Goal: Find specific page/section: Find specific page/section

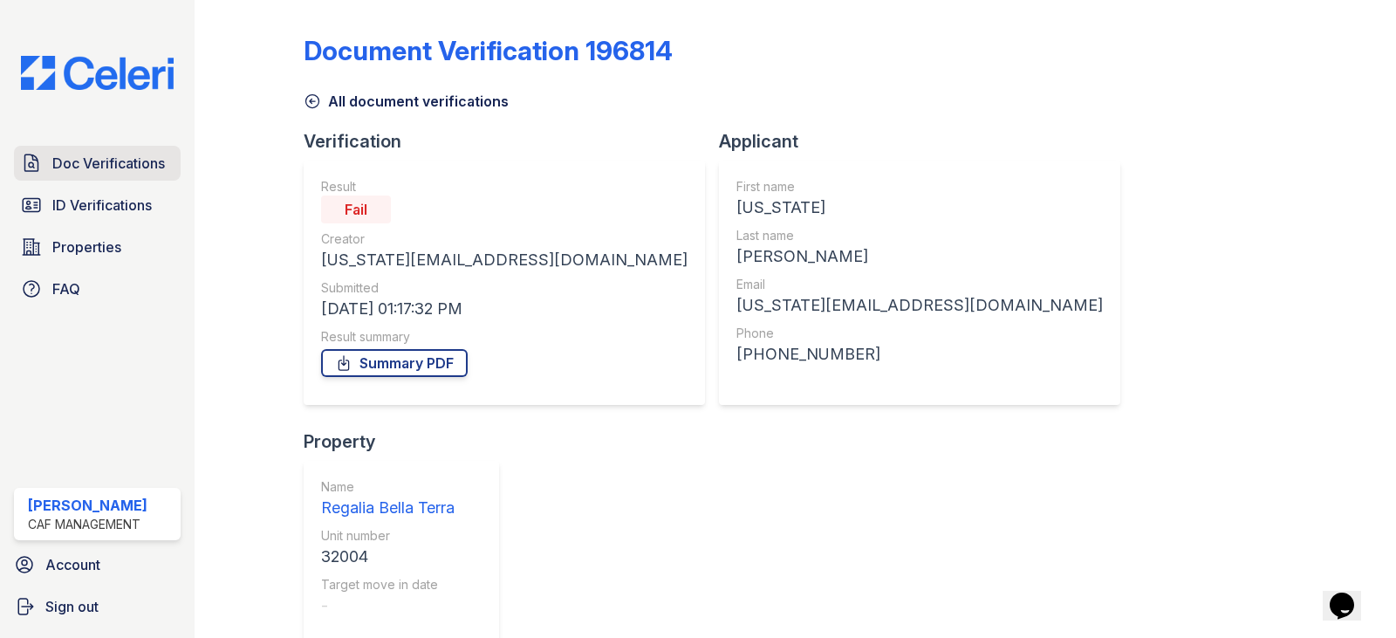
click at [48, 172] on link "Doc Verifications" at bounding box center [97, 163] width 167 height 35
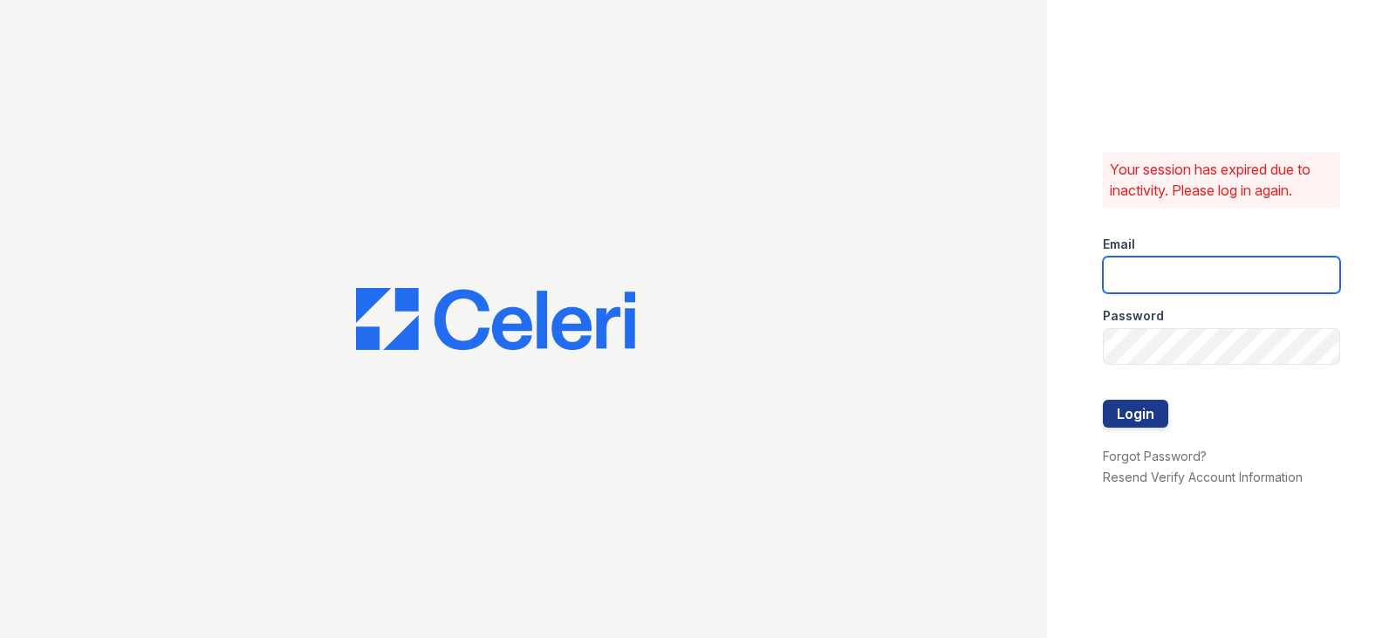
type input "[EMAIL_ADDRESS][DOMAIN_NAME]"
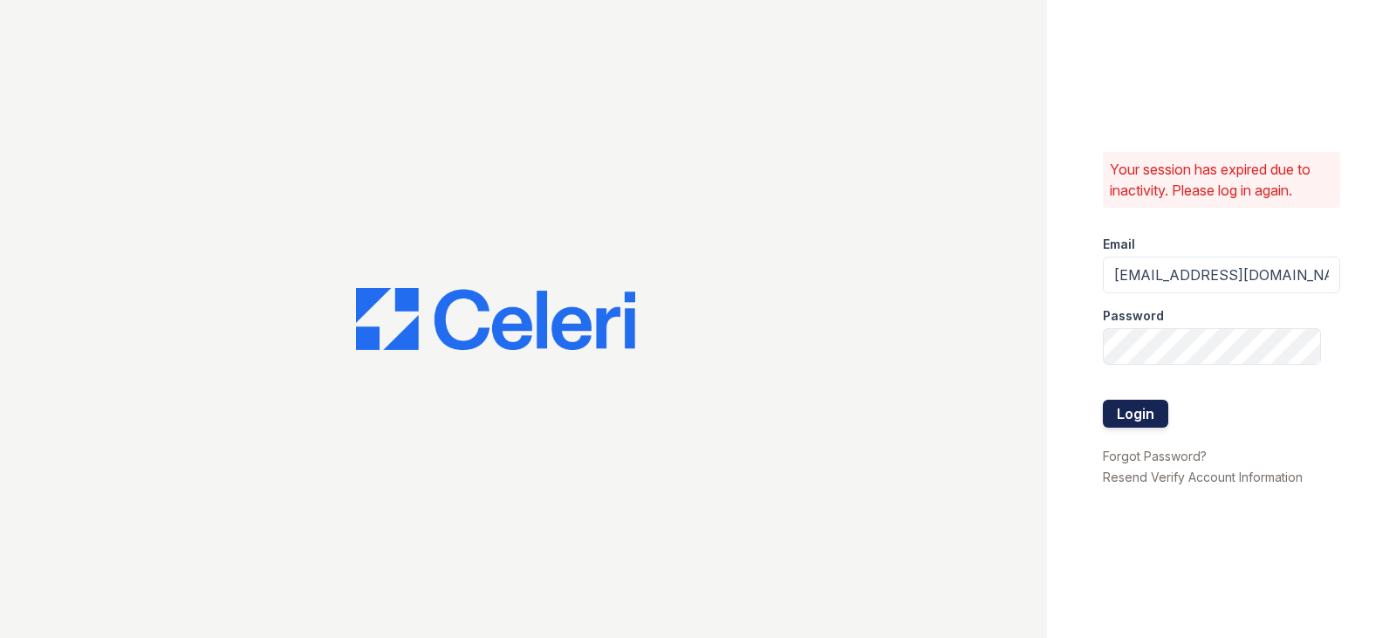
click at [1162, 410] on button "Login" at bounding box center [1135, 414] width 65 height 28
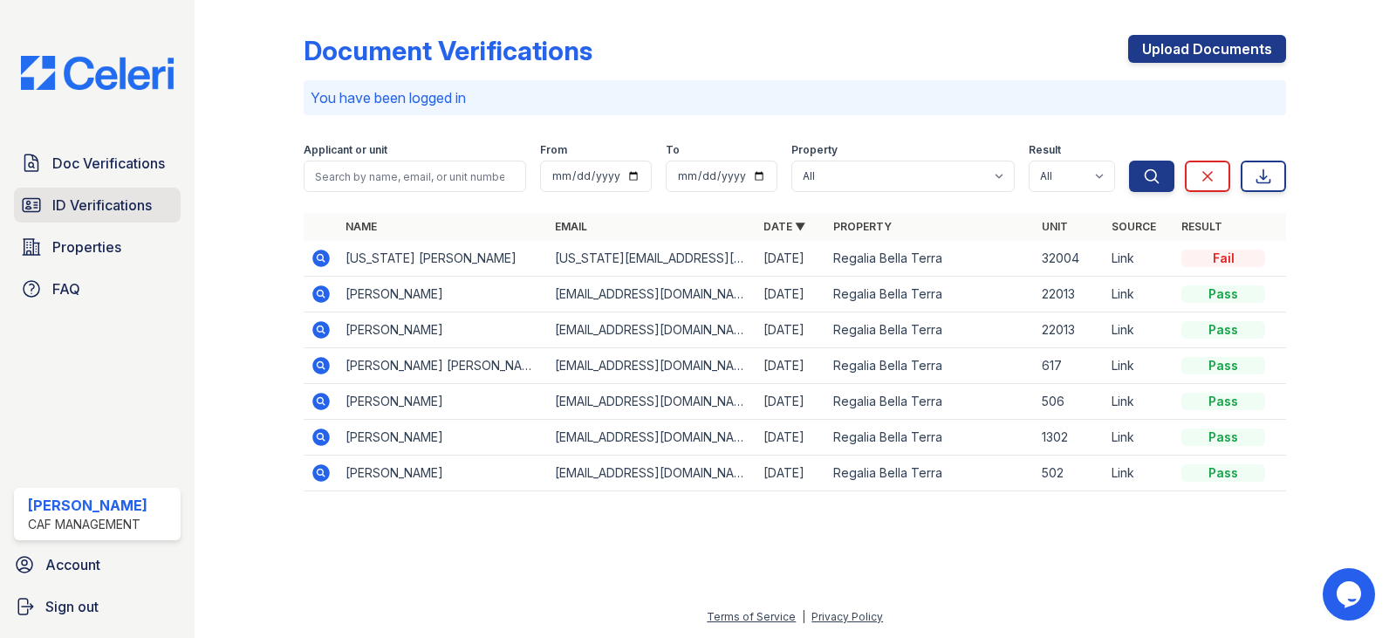
click at [96, 218] on link "ID Verifications" at bounding box center [97, 205] width 167 height 35
